Goal: Task Accomplishment & Management: Use online tool/utility

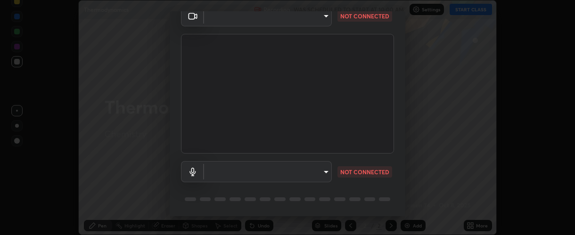
scroll to position [73, 0]
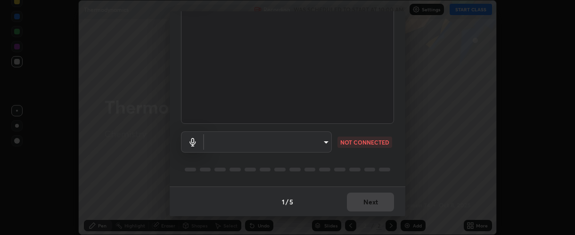
type input "37ff3dccddb3ae812b87417f3f546ef35516c4b54d471f30ebd420330c5d8ca5"
type input "communications"
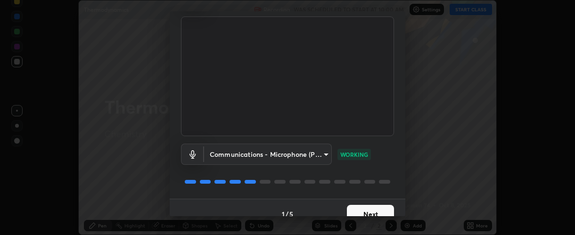
scroll to position [65, 0]
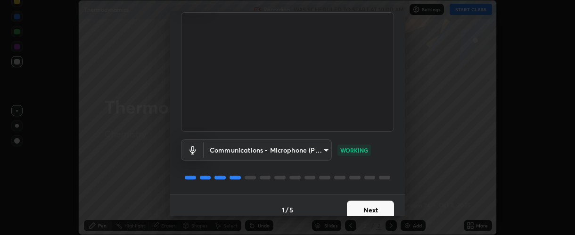
click at [367, 204] on button "Next" at bounding box center [370, 210] width 47 height 19
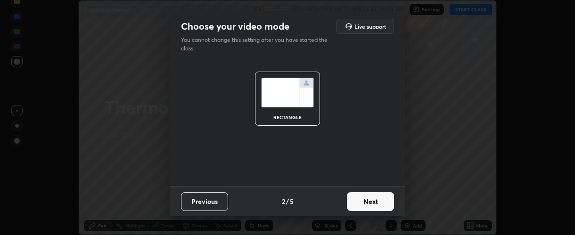
click at [354, 200] on button "Next" at bounding box center [370, 201] width 47 height 19
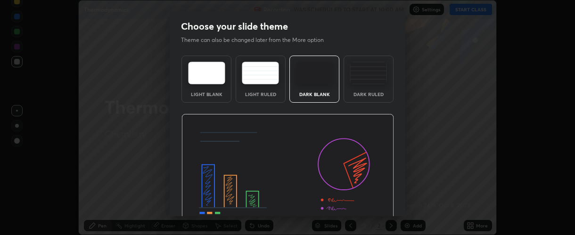
click at [362, 205] on img at bounding box center [287, 174] width 212 height 120
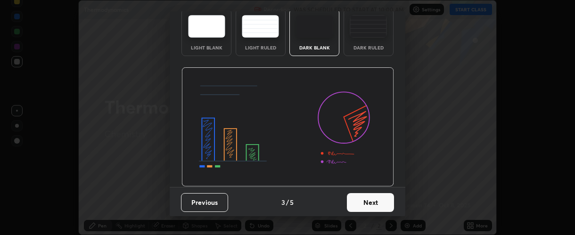
scroll to position [47, 0]
click at [355, 205] on button "Next" at bounding box center [370, 202] width 47 height 19
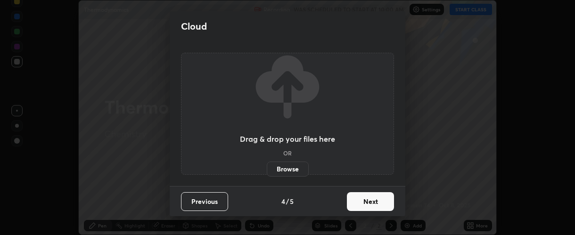
scroll to position [0, 0]
click at [357, 202] on button "Next" at bounding box center [370, 201] width 47 height 19
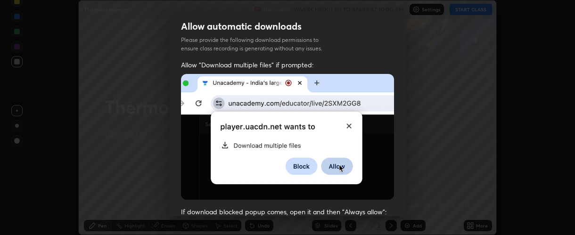
click at [195, 97] on img at bounding box center [287, 137] width 213 height 126
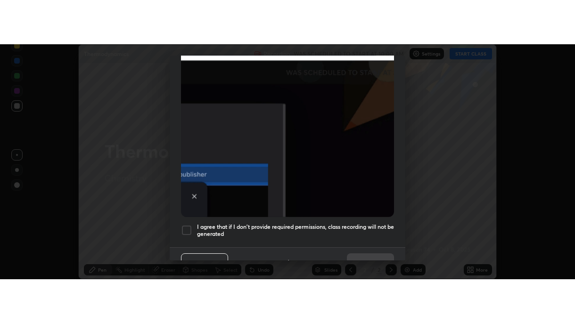
scroll to position [266, 0]
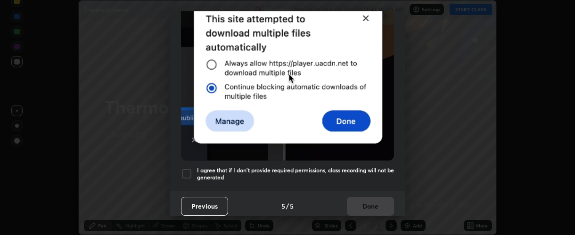
click at [188, 170] on div at bounding box center [186, 173] width 11 height 11
click at [379, 201] on button "Done" at bounding box center [370, 206] width 47 height 19
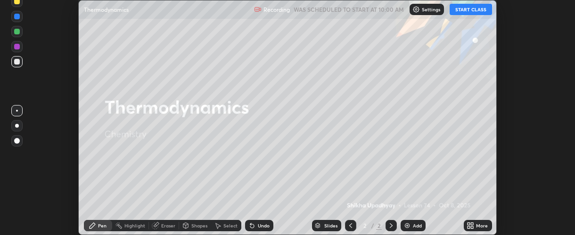
click at [472, 226] on icon at bounding box center [471, 227] width 2 height 2
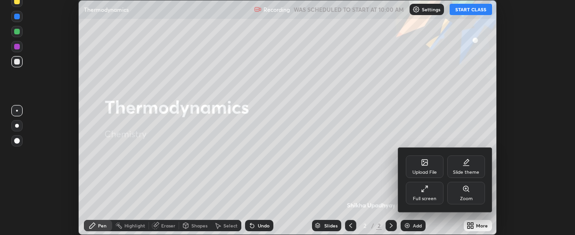
click at [424, 199] on div "Full screen" at bounding box center [425, 198] width 24 height 5
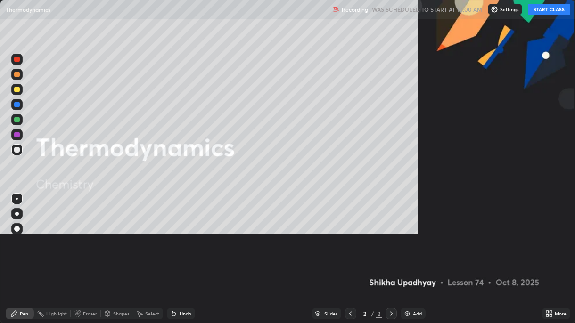
scroll to position [323, 575]
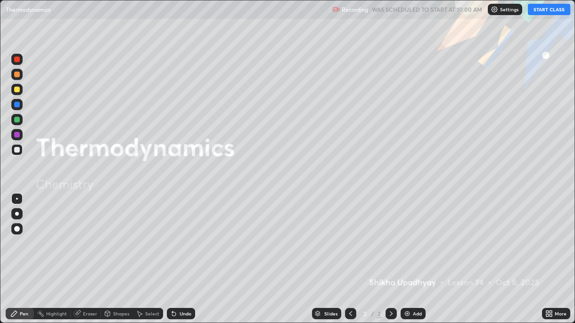
click at [551, 11] on button "START CLASS" at bounding box center [548, 9] width 42 height 11
click at [416, 235] on div "Add" at bounding box center [417, 313] width 9 height 5
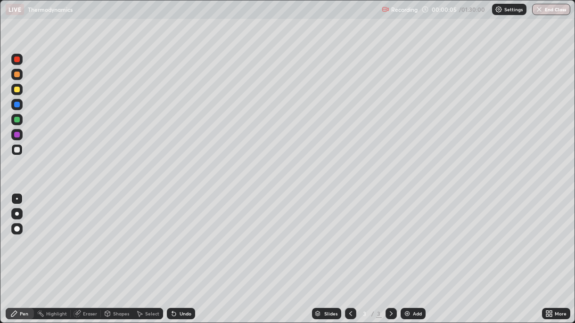
click at [12, 89] on div at bounding box center [16, 89] width 11 height 11
click at [17, 216] on div at bounding box center [17, 214] width 4 height 4
click at [184, 235] on div "Undo" at bounding box center [185, 313] width 12 height 5
click at [182, 235] on div "Undo" at bounding box center [185, 313] width 12 height 5
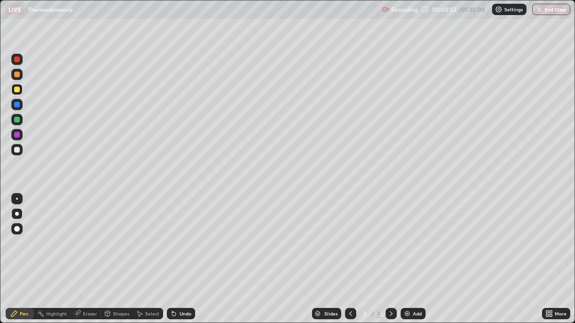
click at [182, 235] on div "Undo" at bounding box center [185, 313] width 12 height 5
click at [357, 113] on button "Undo" at bounding box center [370, 115] width 27 height 11
click at [182, 235] on div "Undo" at bounding box center [181, 313] width 28 height 11
click at [411, 235] on div "Add" at bounding box center [412, 313] width 25 height 11
click at [16, 120] on div at bounding box center [17, 120] width 6 height 6
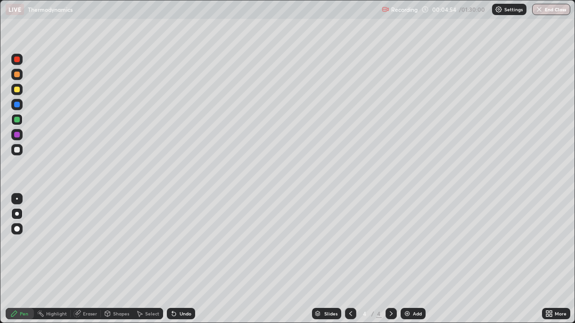
click at [89, 235] on div "Eraser" at bounding box center [90, 313] width 14 height 5
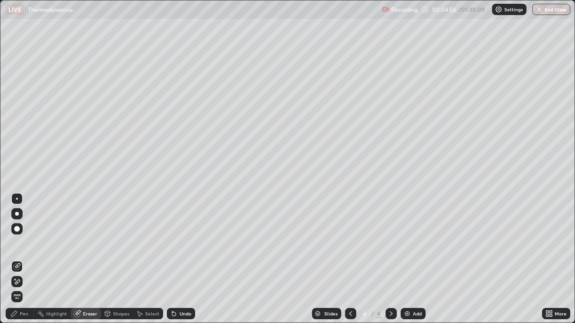
click at [19, 235] on div "Pen" at bounding box center [20, 313] width 28 height 11
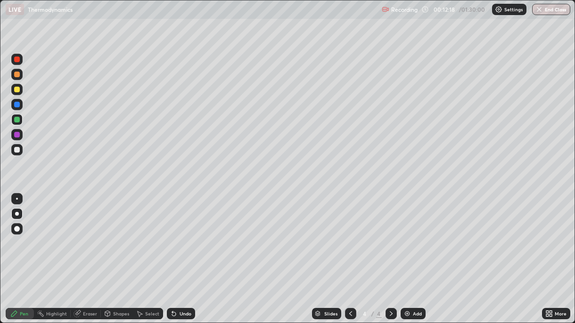
click at [18, 88] on div at bounding box center [17, 90] width 6 height 6
click at [80, 235] on icon at bounding box center [77, 314] width 8 height 8
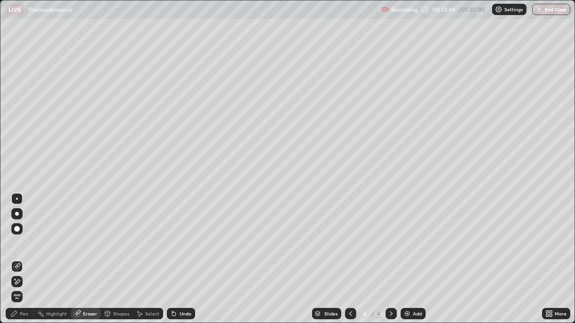
click at [17, 235] on icon at bounding box center [17, 281] width 5 height 5
click at [19, 235] on div "Pen" at bounding box center [20, 313] width 28 height 11
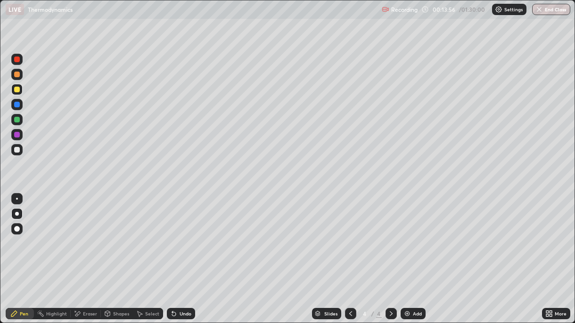
click at [16, 150] on div at bounding box center [17, 150] width 6 height 6
click at [14, 121] on div at bounding box center [17, 120] width 6 height 6
click at [18, 150] on div at bounding box center [17, 150] width 6 height 6
click at [405, 235] on div "Add" at bounding box center [412, 313] width 25 height 11
click at [16, 120] on div at bounding box center [17, 120] width 6 height 6
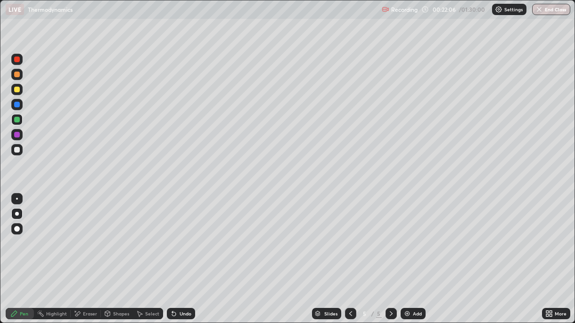
click at [408, 235] on img at bounding box center [407, 314] width 8 height 8
click at [17, 150] on div at bounding box center [17, 150] width 6 height 6
click at [176, 235] on div "Undo" at bounding box center [181, 313] width 28 height 11
click at [179, 235] on div "Undo" at bounding box center [185, 313] width 12 height 5
click at [185, 235] on div "Undo" at bounding box center [185, 313] width 12 height 5
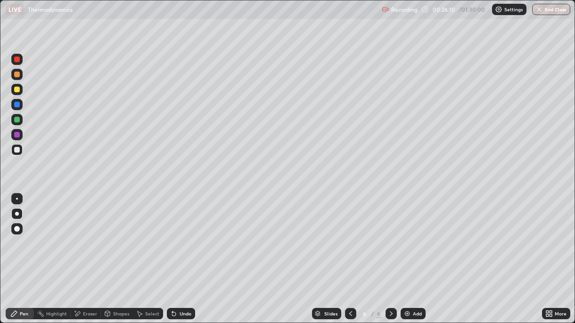
click at [17, 75] on div at bounding box center [17, 75] width 6 height 6
click at [16, 120] on div at bounding box center [17, 120] width 6 height 6
click at [413, 235] on div "Add" at bounding box center [417, 313] width 9 height 5
click at [17, 89] on div at bounding box center [17, 90] width 6 height 6
click at [16, 147] on div at bounding box center [17, 150] width 6 height 6
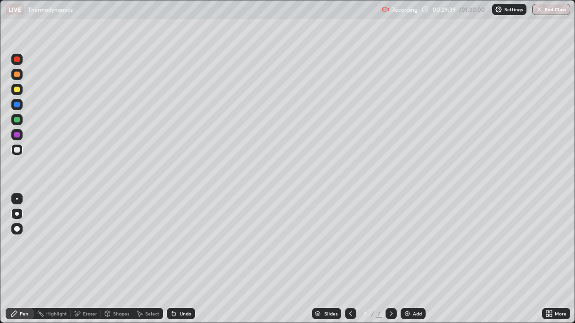
click at [17, 92] on div at bounding box center [17, 90] width 6 height 6
click at [16, 150] on div at bounding box center [17, 150] width 6 height 6
click at [15, 136] on div at bounding box center [17, 135] width 6 height 6
click at [16, 121] on div at bounding box center [17, 120] width 6 height 6
click at [186, 235] on div "Undo" at bounding box center [185, 313] width 12 height 5
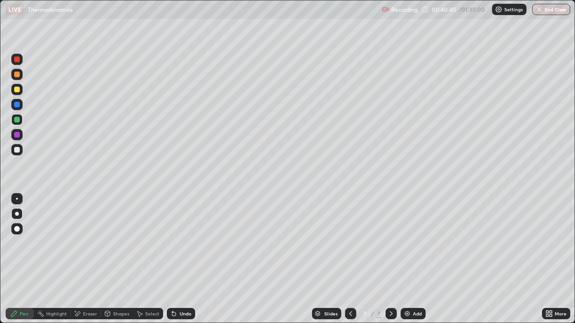
click at [418, 235] on div "Add" at bounding box center [412, 313] width 25 height 11
click at [16, 151] on div at bounding box center [17, 150] width 6 height 6
click at [17, 91] on div at bounding box center [17, 90] width 6 height 6
click at [185, 235] on div "Undo" at bounding box center [185, 313] width 12 height 5
click at [183, 235] on div "Undo" at bounding box center [181, 313] width 28 height 11
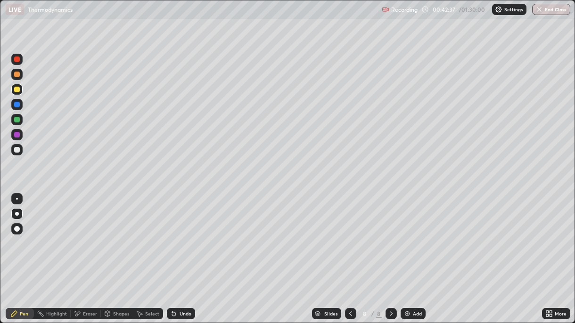
click at [14, 148] on div at bounding box center [17, 150] width 6 height 6
click at [17, 136] on div at bounding box center [17, 135] width 6 height 6
click at [17, 124] on div at bounding box center [16, 119] width 11 height 11
click at [188, 235] on div "Undo" at bounding box center [185, 313] width 12 height 5
click at [251, 235] on div "Slides 8 / 8 Add" at bounding box center [368, 313] width 347 height 19
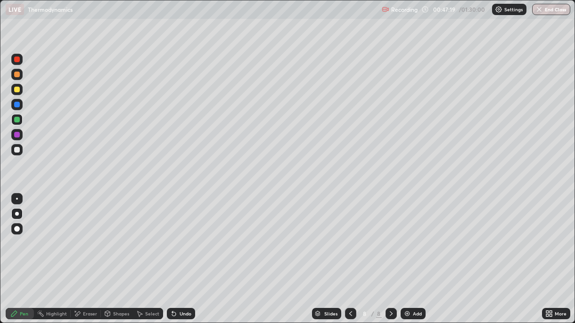
click at [414, 235] on div "Add" at bounding box center [417, 313] width 9 height 5
click at [348, 235] on icon at bounding box center [351, 314] width 8 height 8
click at [414, 235] on div "Add" at bounding box center [412, 313] width 25 height 11
click at [17, 149] on div at bounding box center [17, 150] width 6 height 6
click at [91, 235] on div "Eraser" at bounding box center [90, 313] width 14 height 5
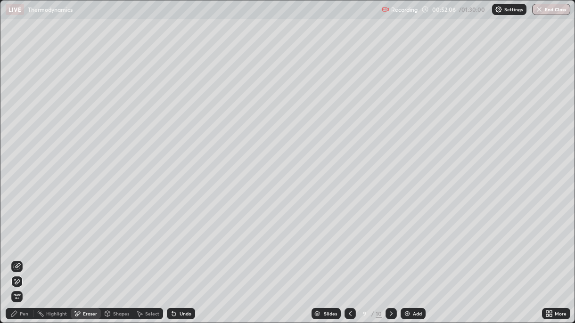
click at [24, 235] on div "Pen" at bounding box center [24, 313] width 8 height 5
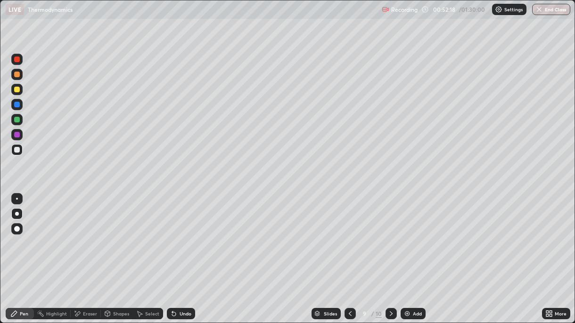
click at [88, 235] on div "Eraser" at bounding box center [90, 313] width 14 height 5
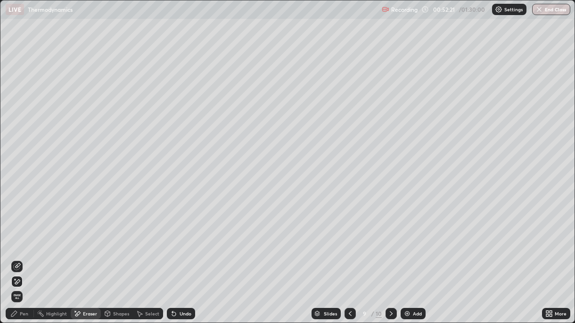
click at [17, 235] on icon at bounding box center [14, 314] width 8 height 8
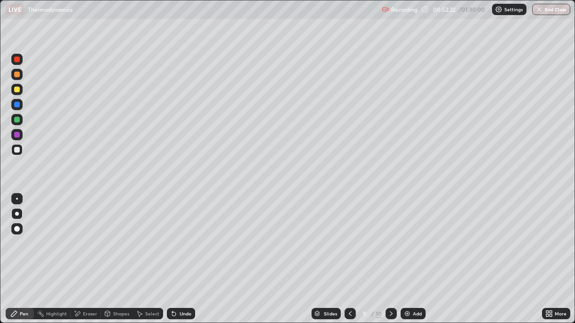
click at [16, 117] on div at bounding box center [17, 120] width 6 height 6
click at [0, 167] on div "Setting up your live class" at bounding box center [287, 161] width 575 height 323
click at [185, 235] on div "Undo" at bounding box center [185, 313] width 12 height 5
click at [106, 235] on icon at bounding box center [107, 312] width 5 height 1
click at [83, 235] on div "Eraser" at bounding box center [90, 313] width 14 height 5
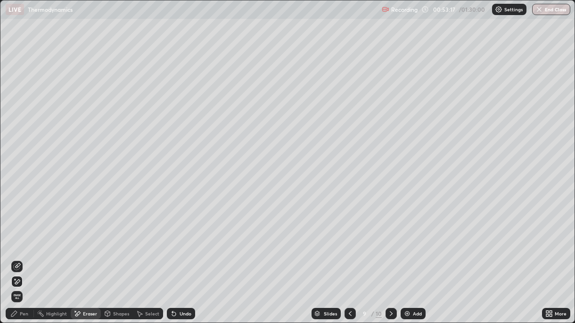
click at [24, 235] on div "Pen" at bounding box center [24, 313] width 8 height 5
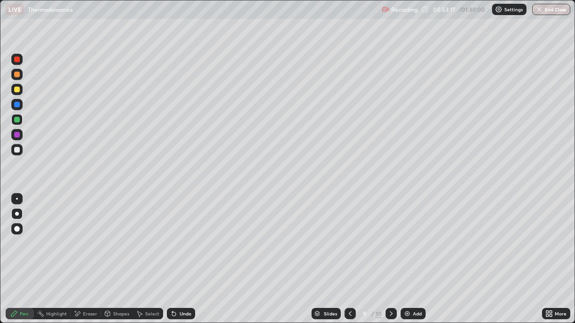
click at [20, 150] on div at bounding box center [16, 149] width 11 height 11
click at [404, 235] on img at bounding box center [407, 314] width 8 height 8
click at [16, 90] on div at bounding box center [17, 90] width 6 height 6
click at [182, 235] on div "Undo" at bounding box center [181, 313] width 28 height 11
click at [16, 150] on div at bounding box center [17, 150] width 6 height 6
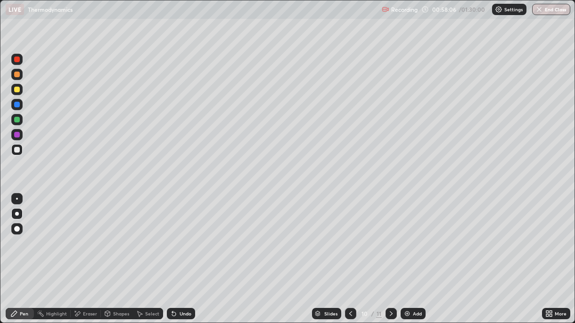
click at [408, 235] on img at bounding box center [407, 314] width 8 height 8
click at [18, 91] on div at bounding box center [17, 90] width 6 height 6
click at [16, 152] on div at bounding box center [17, 150] width 6 height 6
click at [177, 235] on div "Undo" at bounding box center [181, 313] width 28 height 11
click at [182, 235] on div "Undo" at bounding box center [185, 313] width 12 height 5
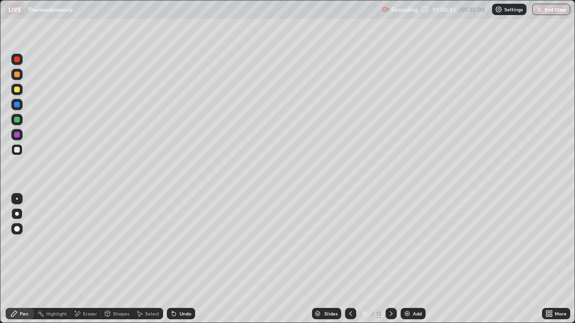
click at [79, 235] on icon at bounding box center [77, 314] width 8 height 8
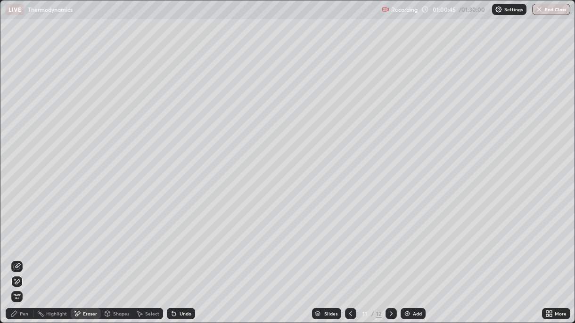
click at [20, 235] on div "Pen" at bounding box center [24, 313] width 8 height 5
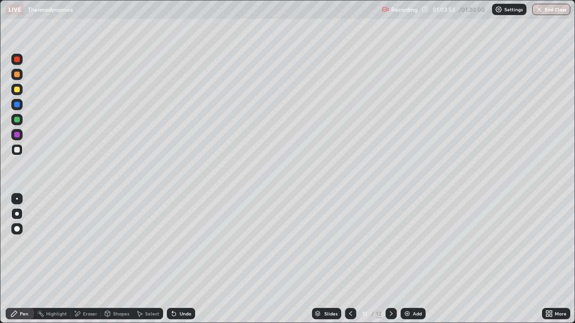
click at [556, 6] on button "End Class" at bounding box center [551, 9] width 38 height 11
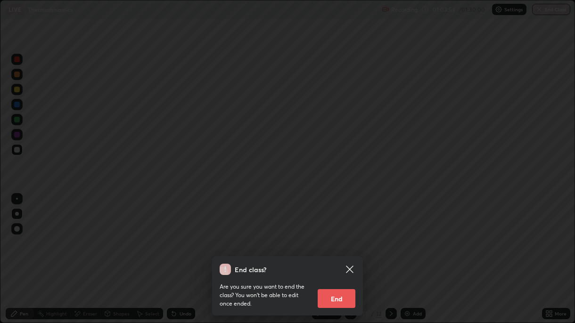
click at [335, 235] on button "End" at bounding box center [336, 298] width 38 height 19
